Goal: Transaction & Acquisition: Purchase product/service

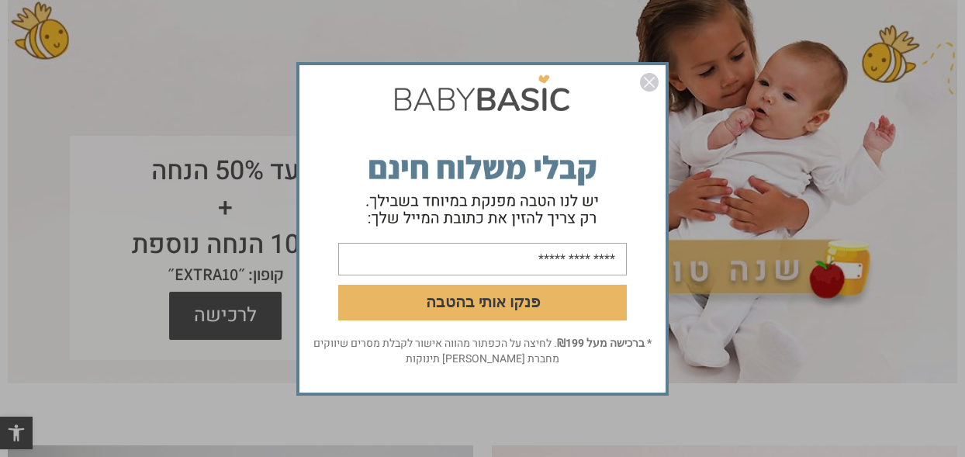
scroll to position [168, 0]
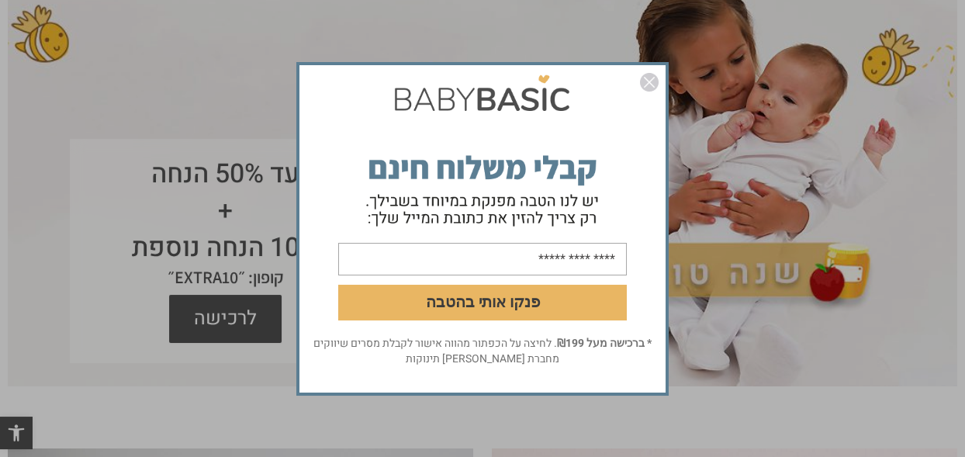
click at [652, 81] on img "סגור" at bounding box center [649, 82] width 19 height 19
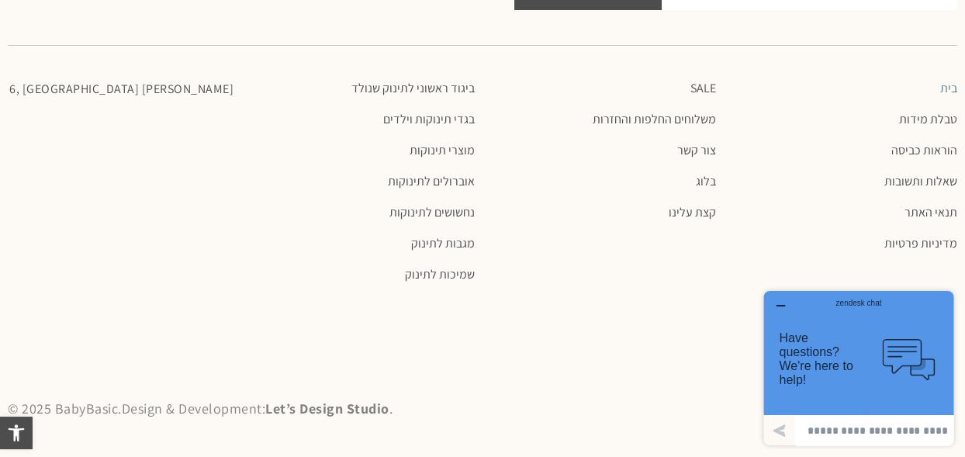
scroll to position [3135, 0]
drag, startPoint x: 976, startPoint y: 152, endPoint x: 193, endPoint y: 78, distance: 786.2
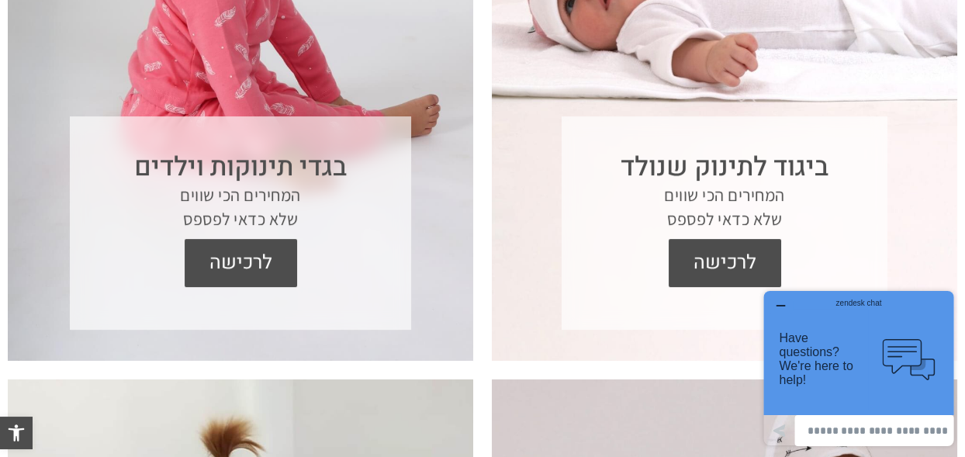
scroll to position [870, 0]
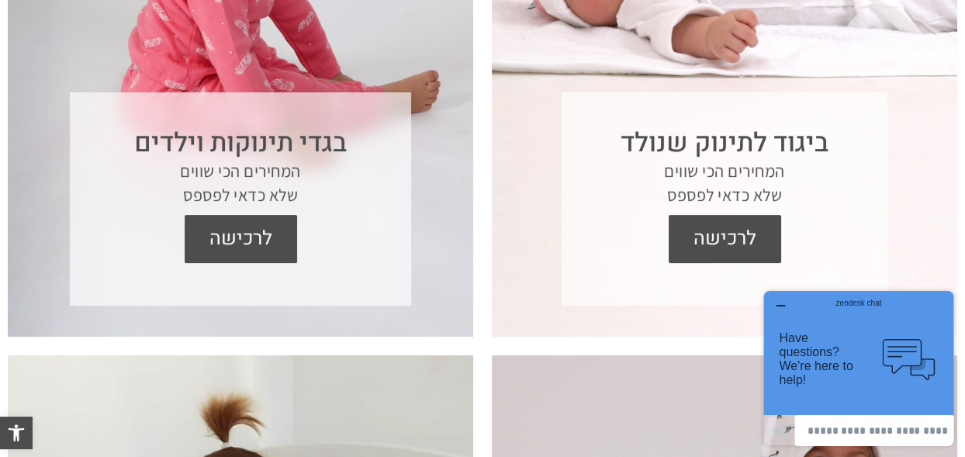
click at [734, 159] on p "המחירים הכי שווים שלא כדאי לפספס" at bounding box center [724, 183] width 310 height 48
click at [793, 15] on section "ביגוד לתינוק שנולד המחירים הכי שווים שלא כדאי לפספס לרכישה" at bounding box center [724, 41] width 465 height 589
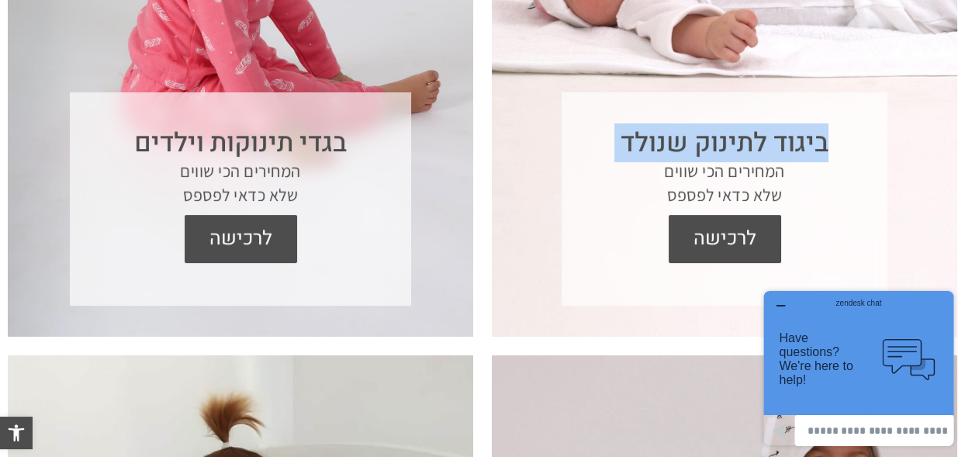
click at [793, 15] on section "ביגוד לתינוק שנולד המחירים הכי שווים שלא כדאי לפספס לרכישה" at bounding box center [724, 41] width 465 height 589
click at [713, 230] on span "לרכישה" at bounding box center [724, 239] width 89 height 48
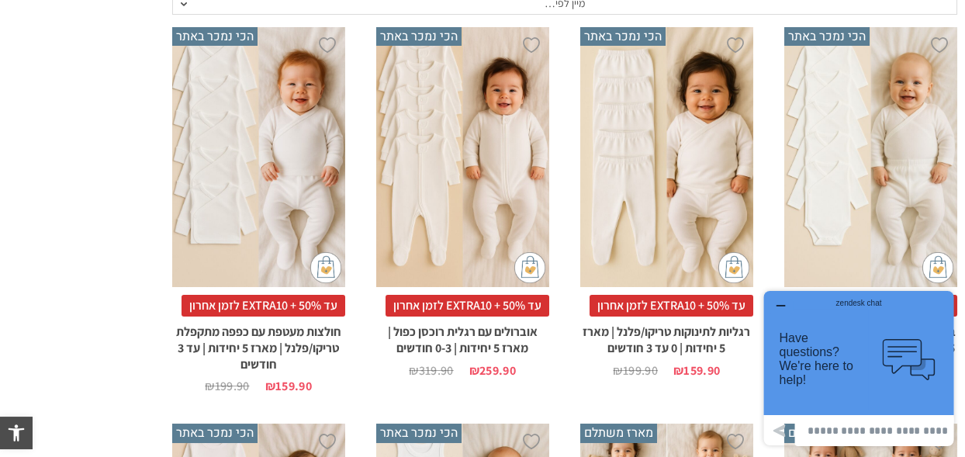
scroll to position [451, 0]
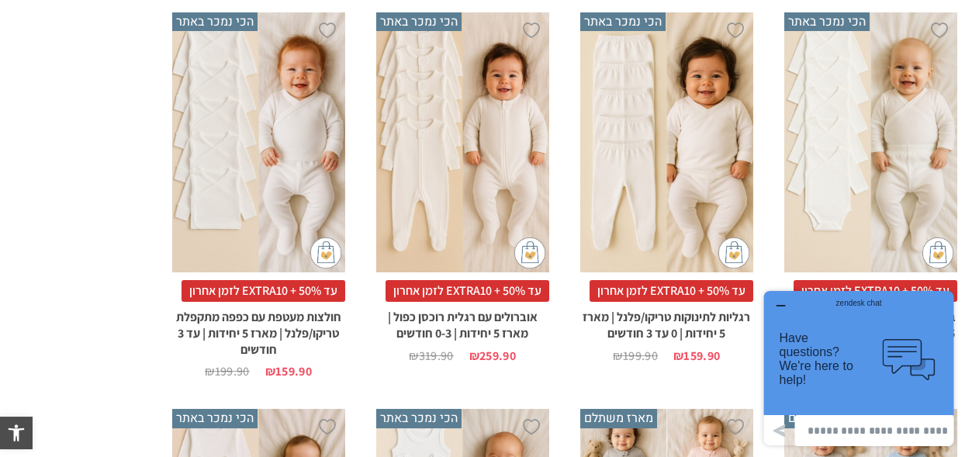
click at [835, 176] on div "x בחירת סוג בד טריקו (עונת מעבר/קיץ) פלנל (חורף)" at bounding box center [870, 142] width 173 height 260
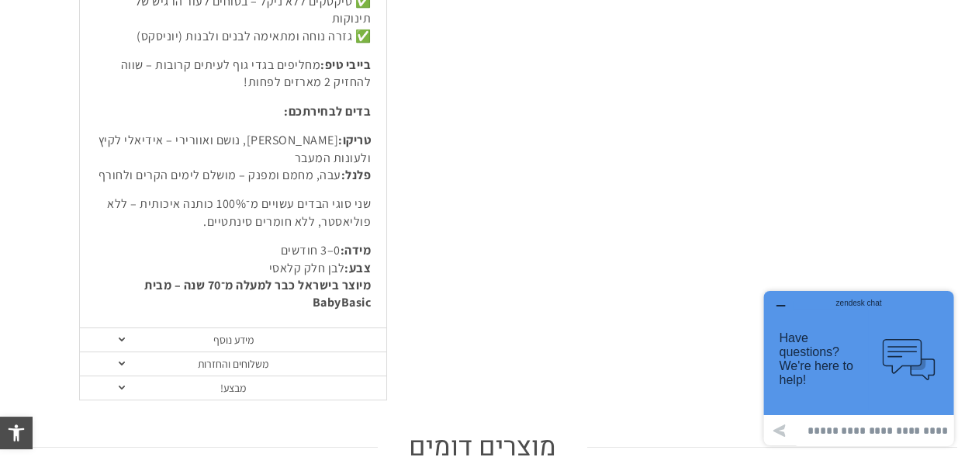
scroll to position [842, 0]
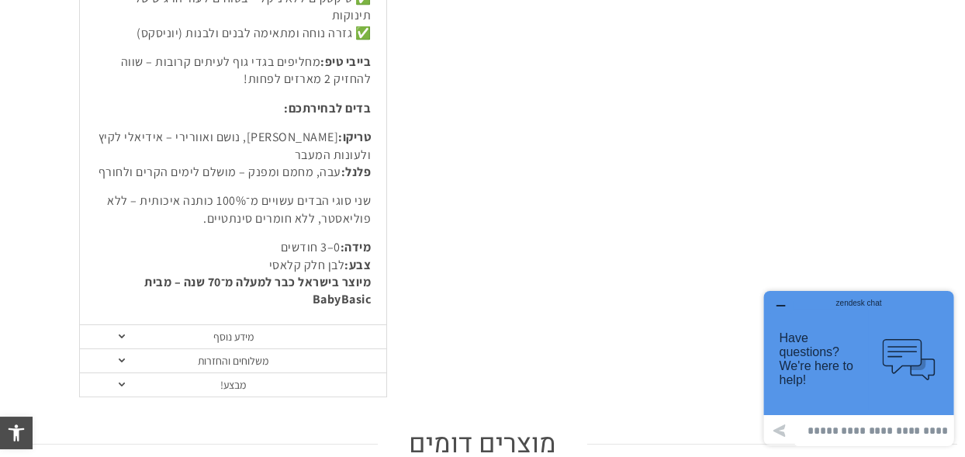
click at [256, 325] on link "מידע נוסף" at bounding box center [233, 337] width 306 height 24
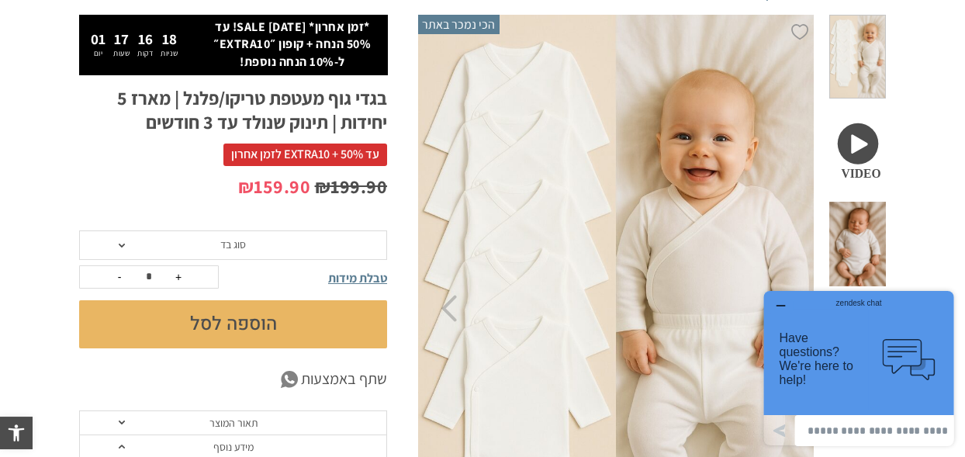
scroll to position [278, 0]
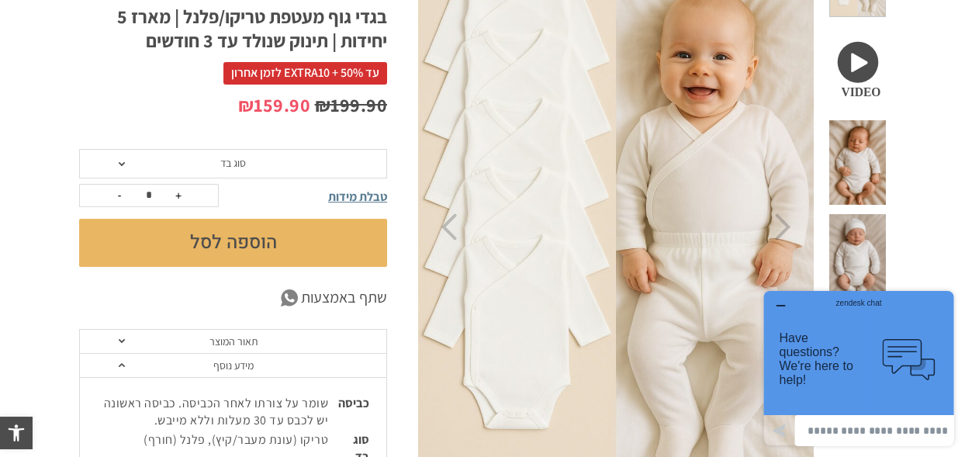
click at [287, 164] on span "סוג בד" at bounding box center [233, 163] width 308 height 29
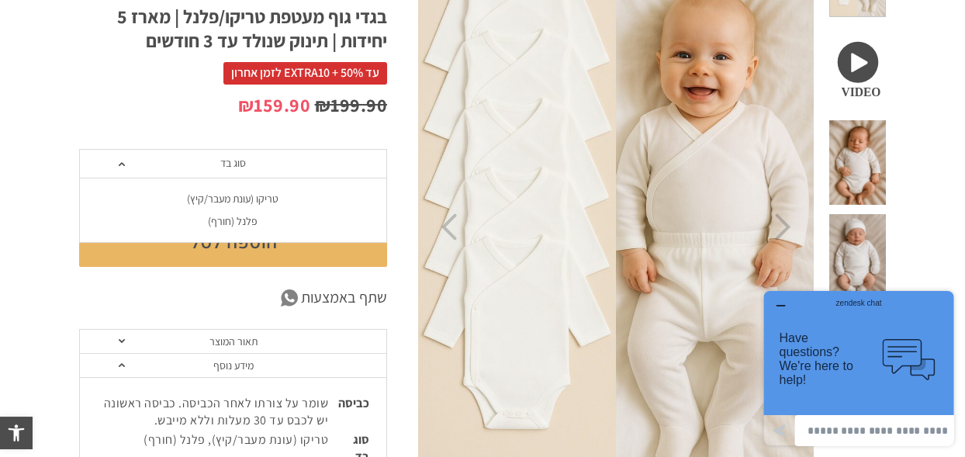
click at [250, 220] on div "פלנל (חורף)" at bounding box center [232, 221] width 308 height 13
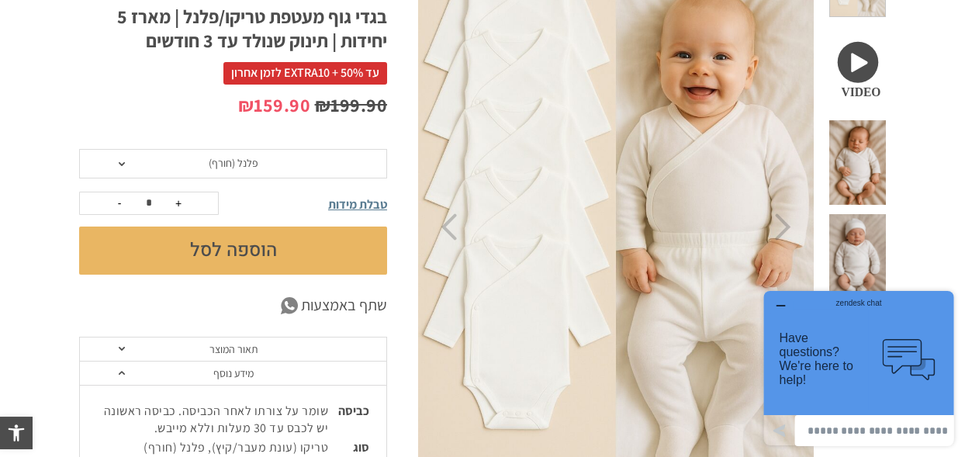
click at [177, 200] on button "+" at bounding box center [178, 203] width 23 height 22
click at [117, 201] on button "-" at bounding box center [119, 203] width 23 height 22
type input "*"
click at [117, 201] on button "-" at bounding box center [119, 203] width 23 height 22
click at [371, 202] on span "טבלת מידות" at bounding box center [357, 204] width 59 height 16
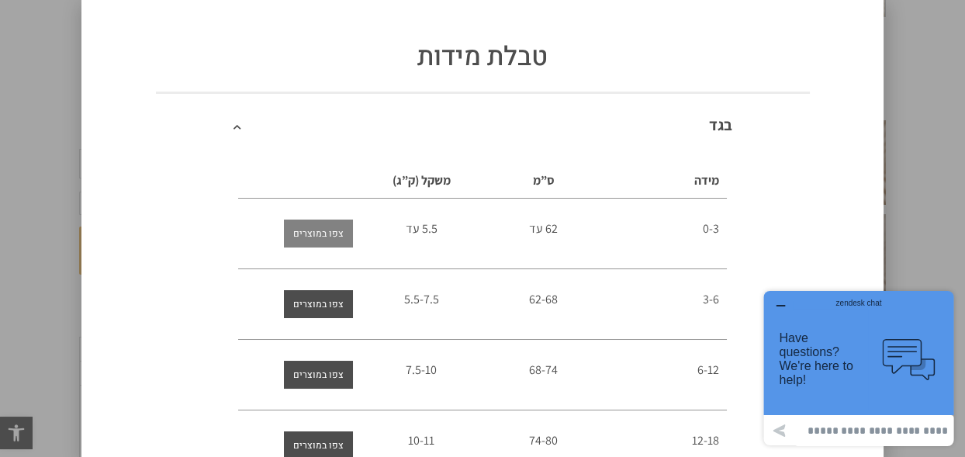
click at [323, 238] on span "צפו במוצרים" at bounding box center [318, 234] width 50 height 28
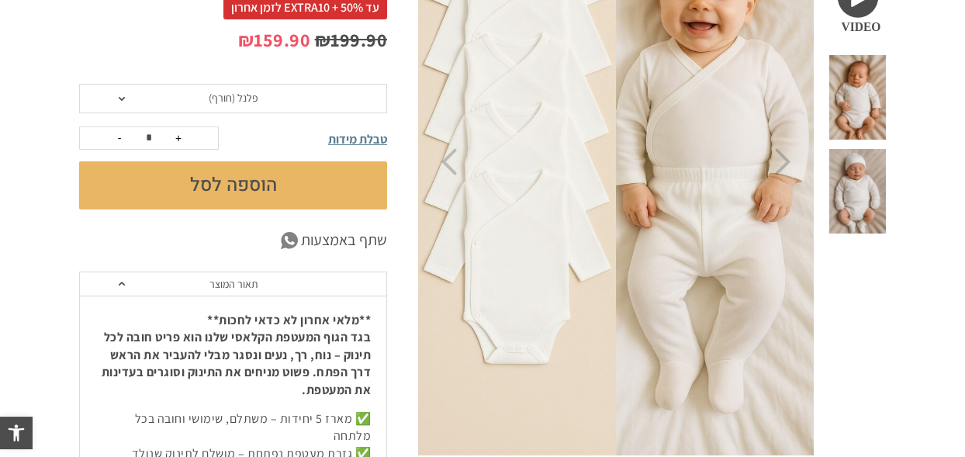
click at [339, 139] on span "טבלת מידות" at bounding box center [357, 139] width 59 height 16
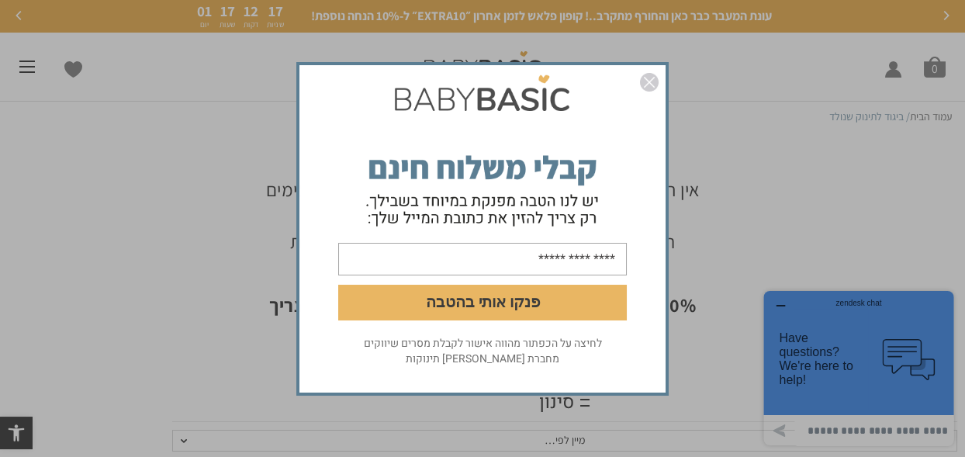
click at [654, 81] on img "סגור" at bounding box center [649, 82] width 19 height 19
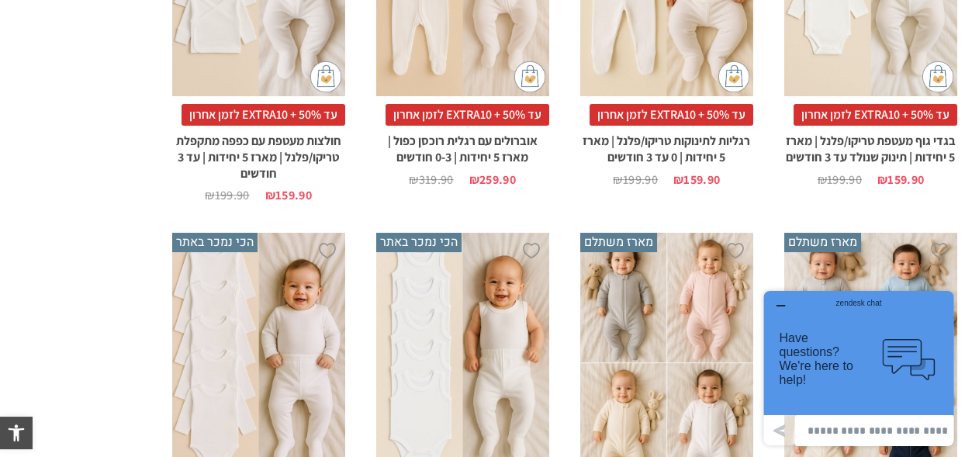
scroll to position [585, 0]
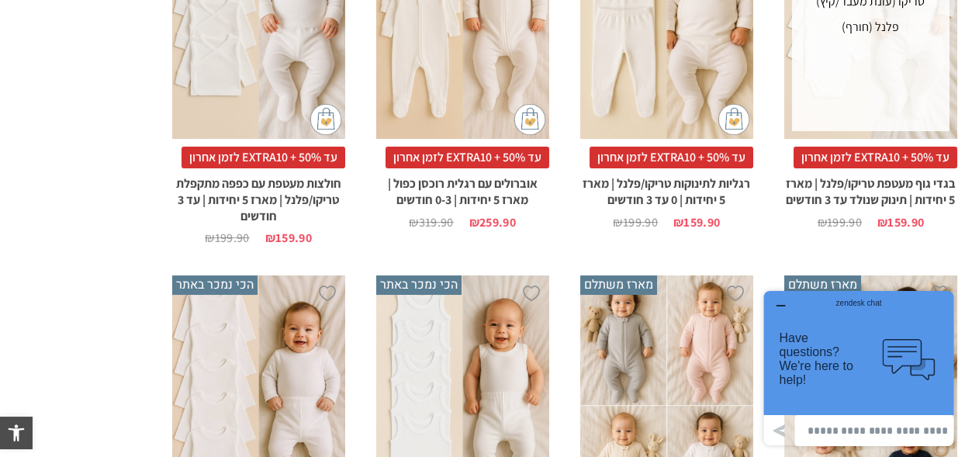
click at [863, 161] on span "עד 50% + EXTRA10 לזמן אחרון" at bounding box center [876, 158] width 164 height 22
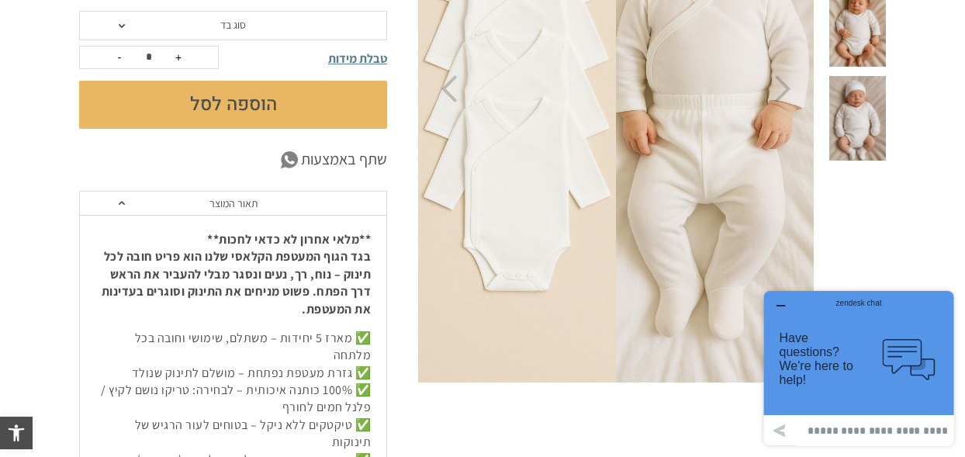
click at [230, 24] on span "סוג בד" at bounding box center [233, 25] width 26 height 14
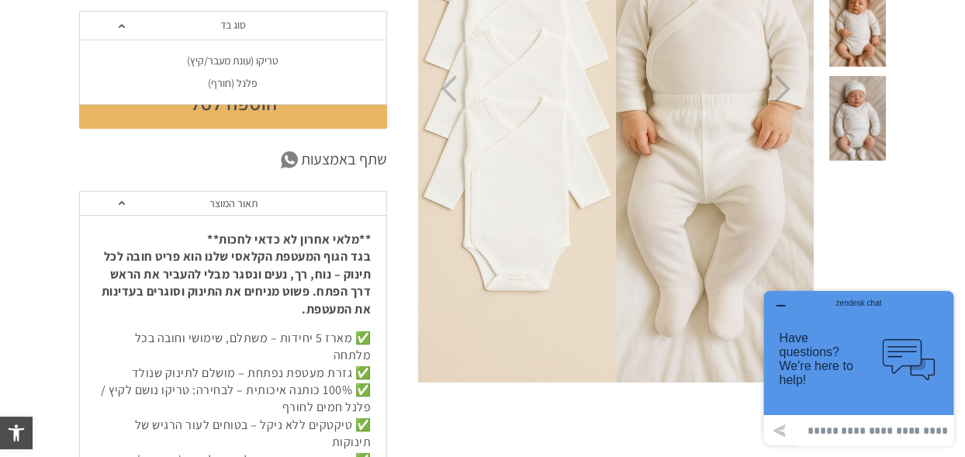
click at [240, 83] on div "פלנל (חורף)" at bounding box center [232, 83] width 308 height 13
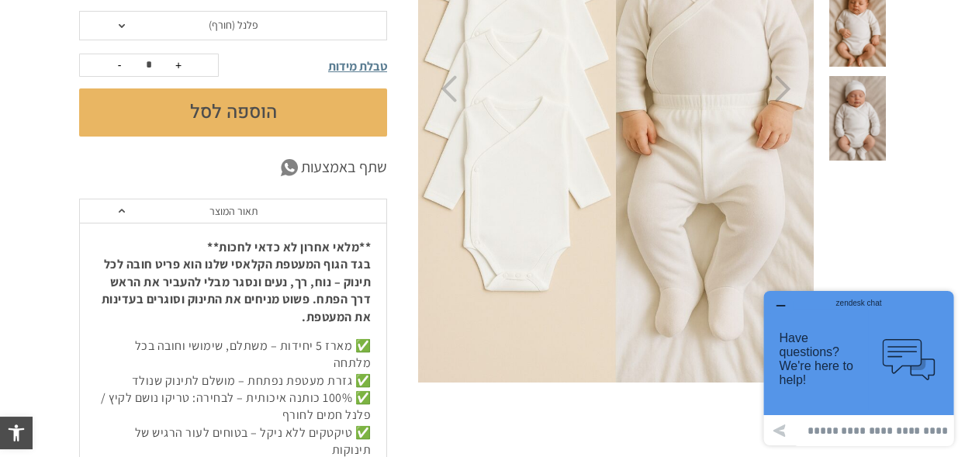
click at [245, 109] on button "הוספה לסל" at bounding box center [233, 112] width 308 height 48
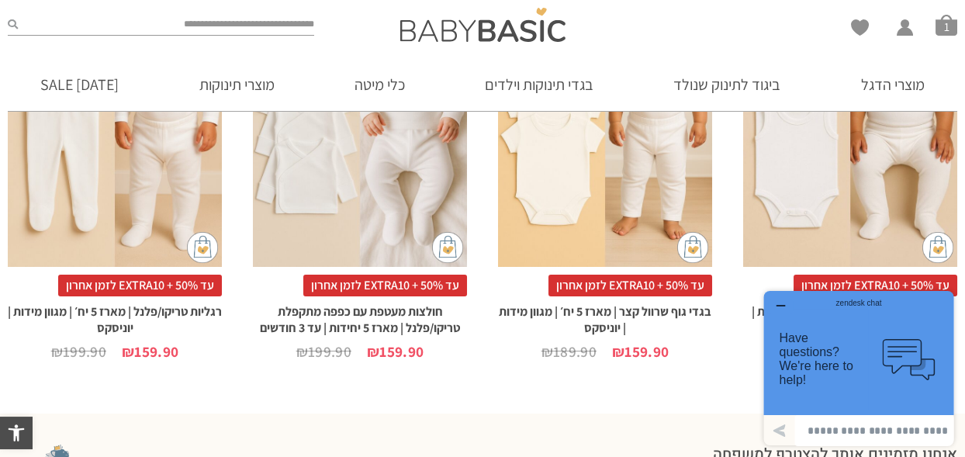
scroll to position [1412, 0]
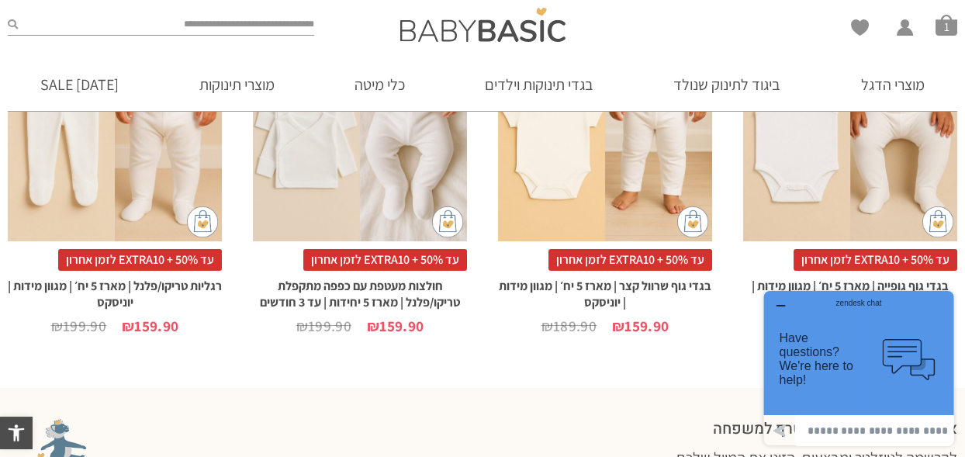
click at [139, 249] on span "עד 50% + EXTRA10 לזמן אחרון" at bounding box center [140, 260] width 164 height 22
click at [116, 157] on div "x בחירת מידה 0-3m 3-6m 6-12m 12-18m 18-24m 24-30m בחירת סוג בד טריקו (עונת מעבר…" at bounding box center [115, 80] width 214 height 321
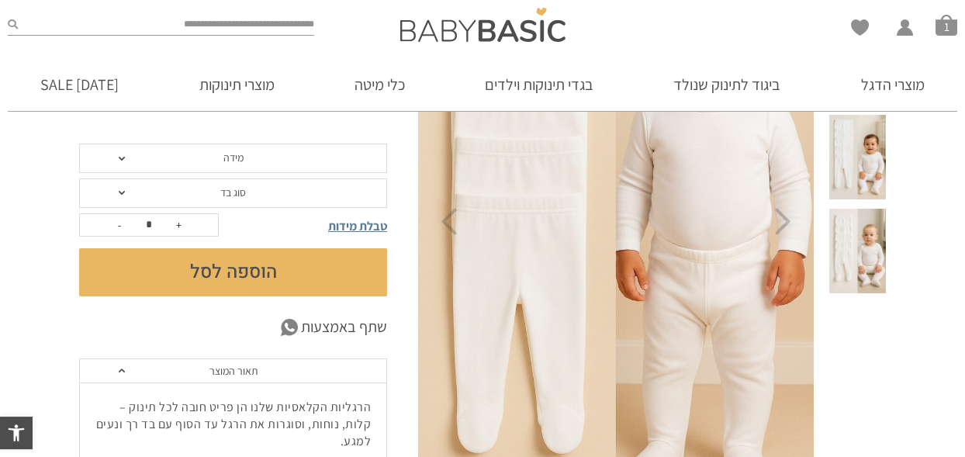
scroll to position [245, 0]
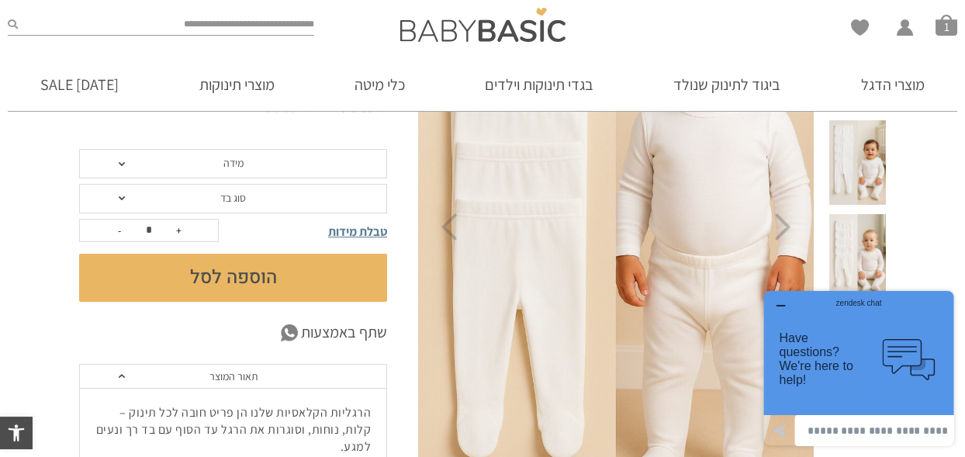
click at [236, 162] on span "מידה" at bounding box center [233, 163] width 20 height 14
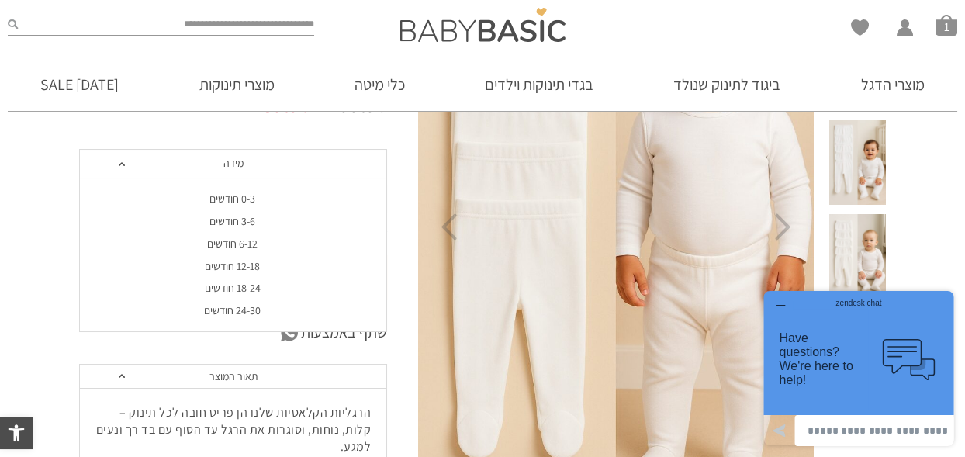
click at [240, 199] on div "0-3 חודשים" at bounding box center [232, 198] width 308 height 13
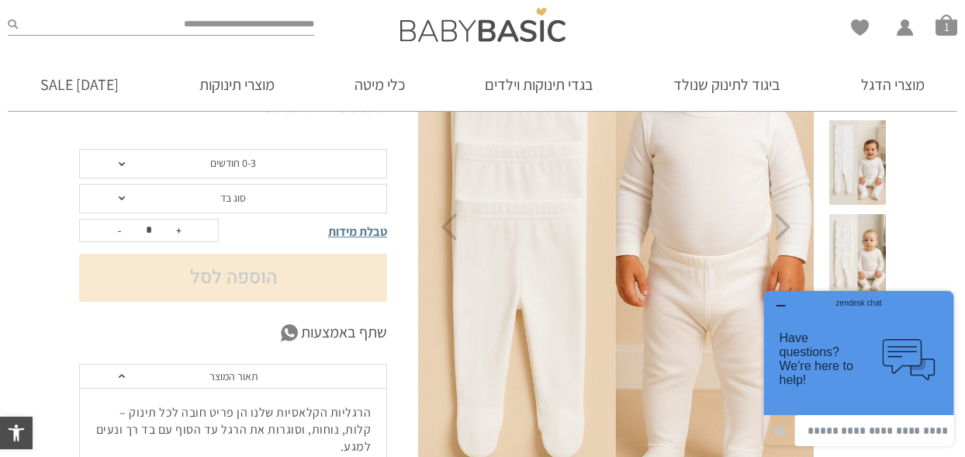
click at [240, 199] on span "סוג בד" at bounding box center [233, 198] width 26 height 14
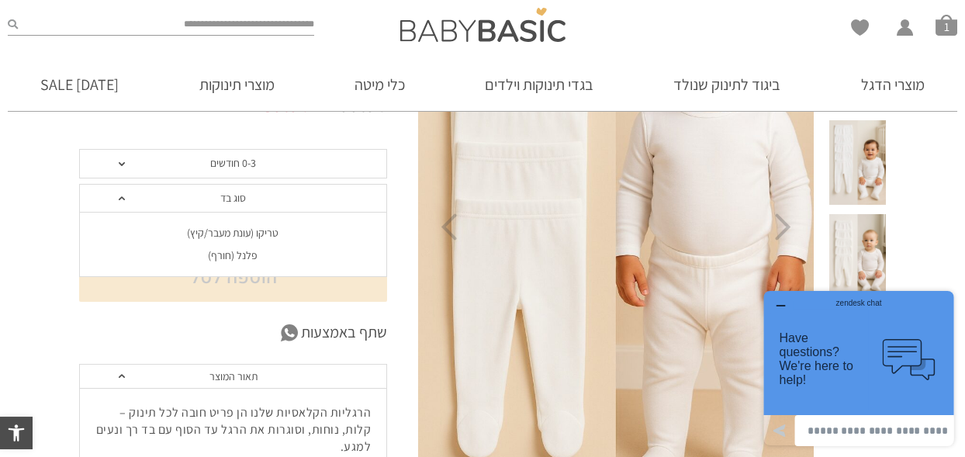
click at [242, 254] on div "פלנל (חורף)" at bounding box center [232, 255] width 308 height 13
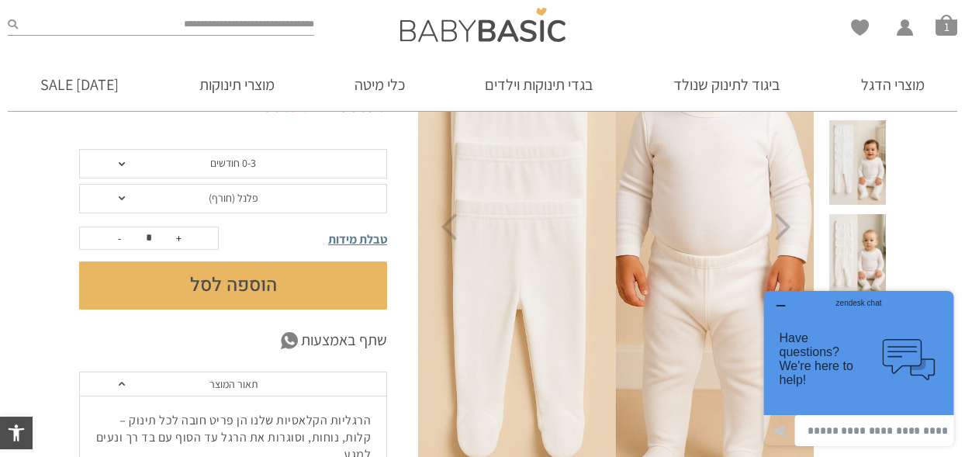
click at [242, 277] on button "הוספה לסל" at bounding box center [233, 285] width 308 height 48
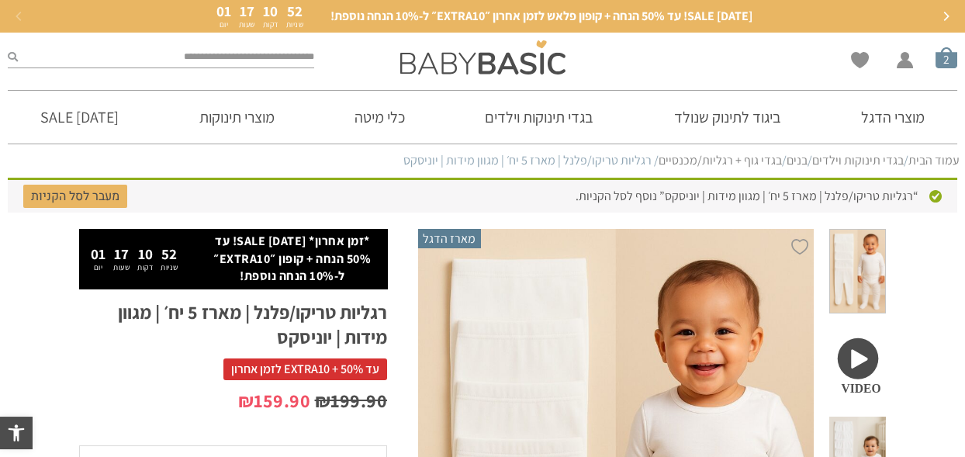
click at [944, 61] on span "סל קניות" at bounding box center [947, 58] width 22 height 22
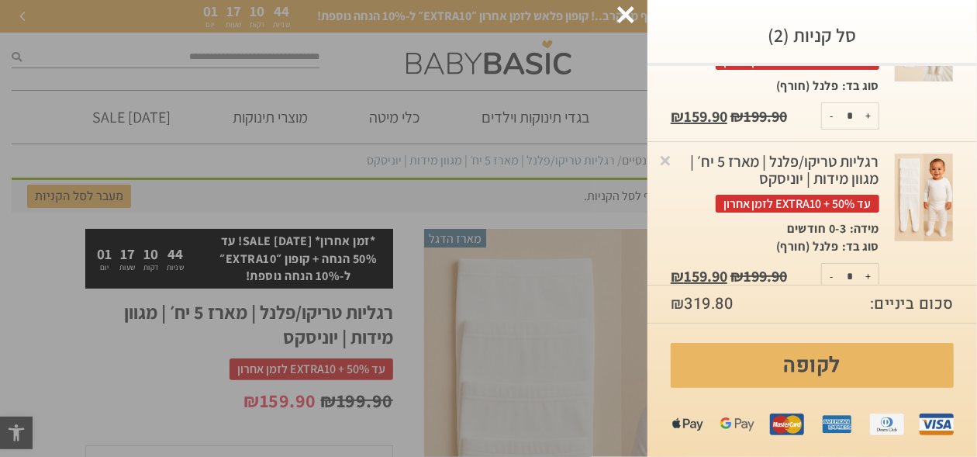
scroll to position [154, 0]
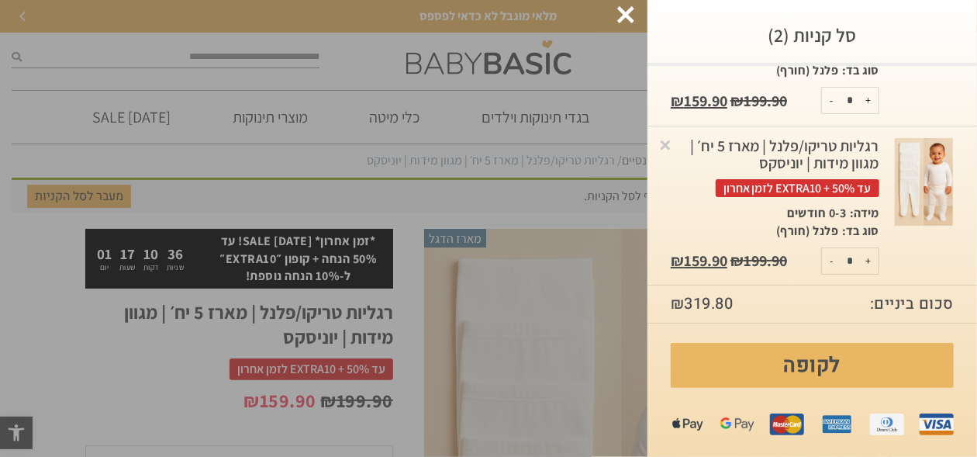
click at [768, 186] on span "עד 50% + EXTRA10 לזמן אחרון" at bounding box center [798, 188] width 164 height 18
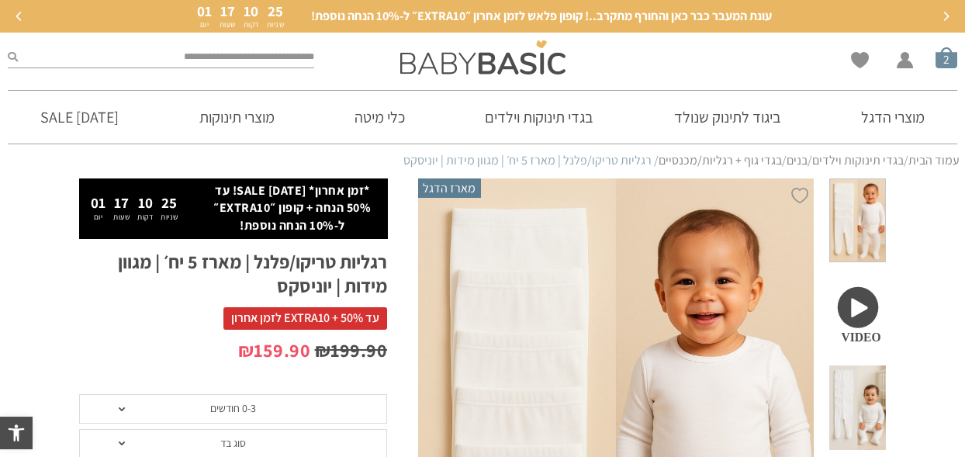
click at [941, 59] on span "סל קניות" at bounding box center [947, 58] width 22 height 22
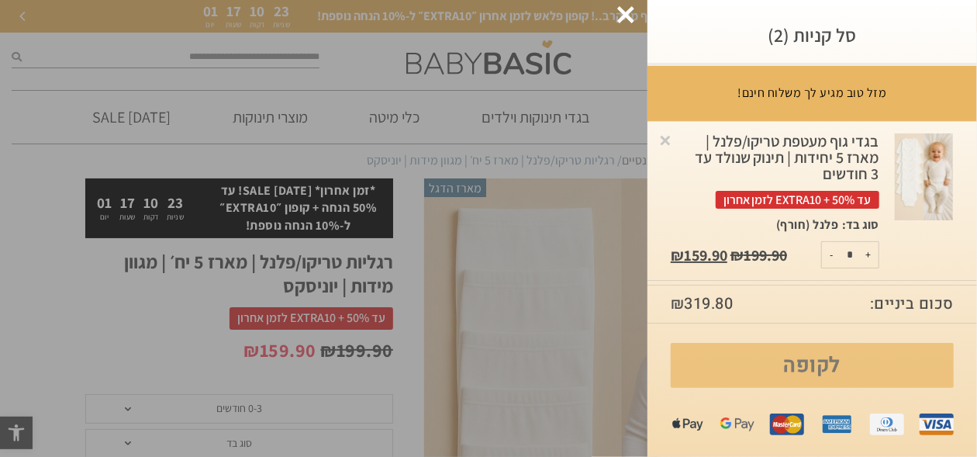
click at [818, 361] on link "לקופה" at bounding box center [812, 365] width 283 height 45
